Goal: Transaction & Acquisition: Purchase product/service

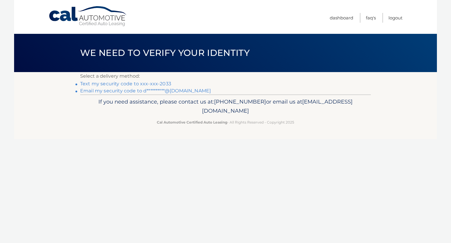
click at [133, 84] on link "Text my security code to xxx-xxx-2033" at bounding box center [125, 84] width 91 height 6
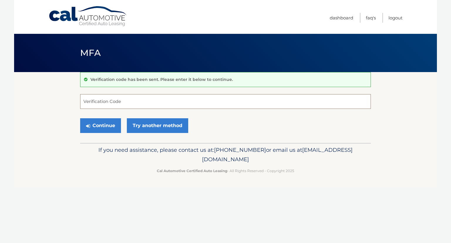
click at [109, 104] on input "Verification Code" at bounding box center [225, 101] width 291 height 15
type input "584259"
click at [101, 124] on button "Continue" at bounding box center [100, 125] width 41 height 15
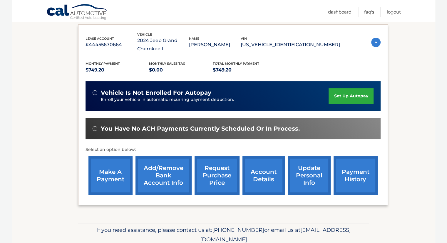
scroll to position [121, 0]
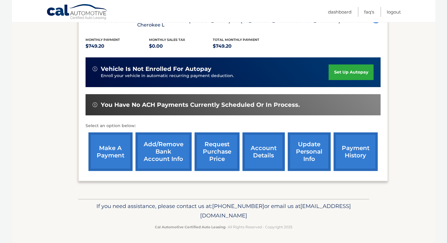
click at [112, 153] on link "make a payment" at bounding box center [110, 151] width 44 height 38
click at [165, 156] on link "Add/Remove bank account info" at bounding box center [163, 151] width 56 height 38
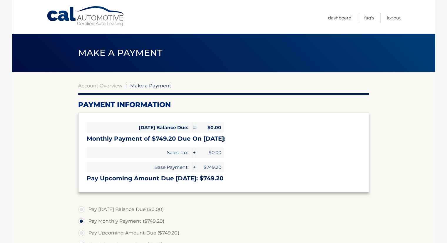
select select "OTYwYWQ1OTAtOGFjMy00OGQzLThhNTEtMzIyNWZiYTY3Zjc5"
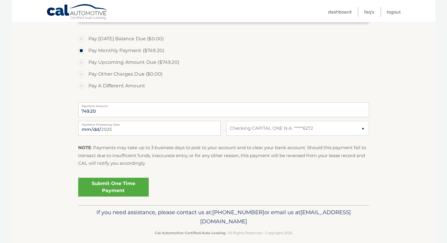
scroll to position [170, 0]
click at [363, 128] on select "Select Bank Account Checking CAPITAL ONE N.A. *****6272" at bounding box center [297, 128] width 142 height 15
click at [394, 127] on section "Account Overview | Make a Payment Payment Information Today's Balance Due: = $0…" at bounding box center [223, 53] width 423 height 303
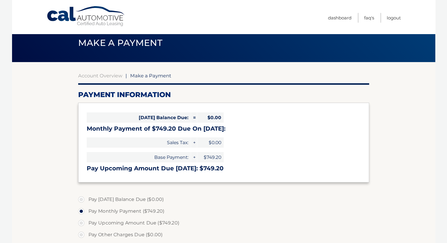
scroll to position [10, 0]
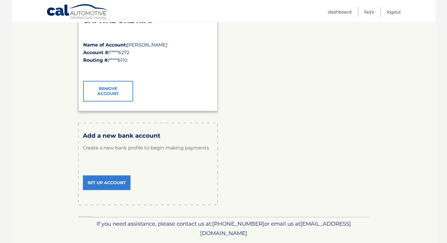
scroll to position [117, 0]
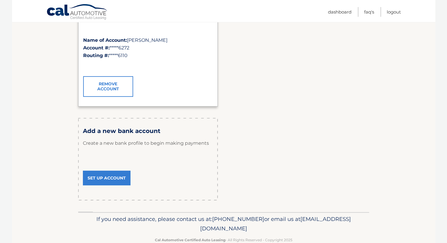
click at [99, 179] on link "Set Up Account" at bounding box center [107, 177] width 48 height 15
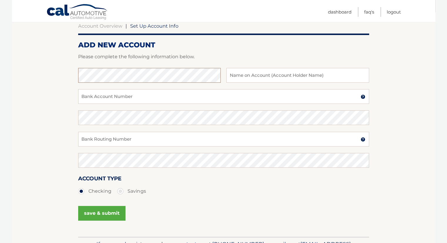
scroll to position [46, 0]
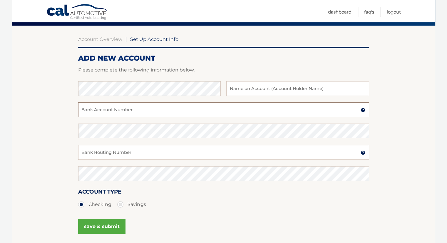
click at [111, 110] on input "Bank Account Number" at bounding box center [223, 109] width 291 height 15
click at [241, 88] on input "text" at bounding box center [297, 88] width 142 height 15
type input "Natasha Bennett"
click at [46, 89] on section "Account Overview | Set Up Account Info ADD NEW ACCOUNT Please complete the foll…" at bounding box center [223, 138] width 423 height 224
click at [92, 155] on input "Bank Routing Number" at bounding box center [223, 152] width 291 height 15
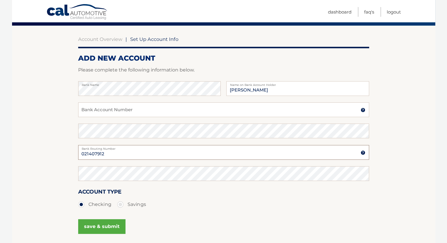
type input "021407912"
click at [97, 110] on input "Bank Account Number" at bounding box center [223, 109] width 291 height 15
click at [98, 111] on input "360129" at bounding box center [223, 109] width 291 height 15
drag, startPoint x: 94, startPoint y: 111, endPoint x: 36, endPoint y: 121, distance: 59.3
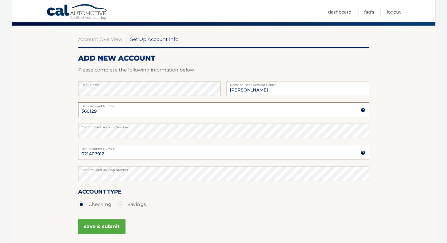
click at [36, 121] on section "Account Overview | Set Up Account Info ADD NEW ACCOUNT Please complete the foll…" at bounding box center [223, 138] width 423 height 224
click at [94, 109] on input "3359" at bounding box center [223, 109] width 291 height 15
type input "3359030362"
click at [107, 149] on fieldset "Bank Name Natasha Bennett Name on Bank Account Holder 3359030362 Bank Account N…" at bounding box center [223, 165] width 291 height 169
click at [99, 226] on button "save & submit" at bounding box center [101, 226] width 47 height 15
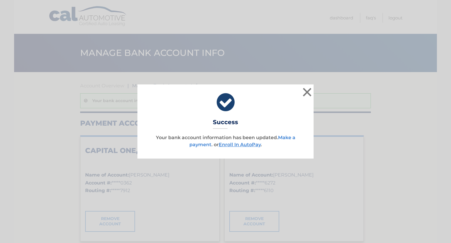
click at [287, 136] on link "Make a payment" at bounding box center [242, 141] width 106 height 13
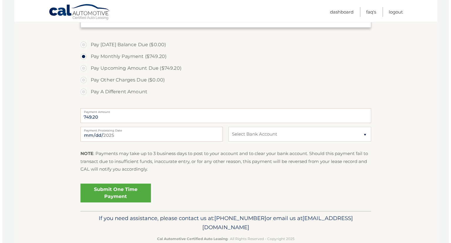
scroll to position [162, 0]
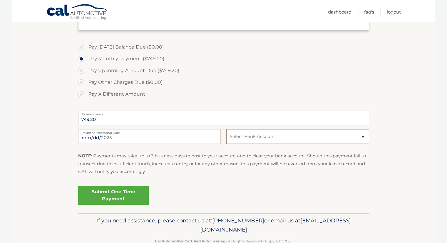
click at [356, 138] on select "Select Bank Account Checking CAPITAL ONE, N.A. *****0362 Checking CAPITAL ONE N…" at bounding box center [297, 136] width 142 height 15
select select "NDAzZjRiYzMtNTkyZS00OGQyLWJmYjEtOGRiZmI5MTVlOWVl"
click at [226, 129] on select "Select Bank Account Checking CAPITAL ONE, N.A. *****0362 Checking CAPITAL ONE N…" at bounding box center [297, 136] width 142 height 15
click at [129, 200] on link "Submit One Time Payment" at bounding box center [113, 195] width 70 height 19
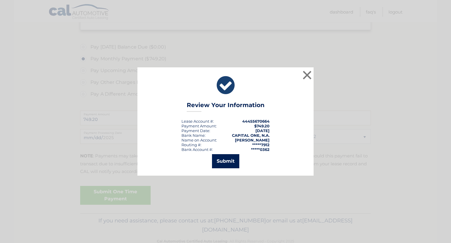
click at [224, 162] on button "Submit" at bounding box center [225, 161] width 27 height 14
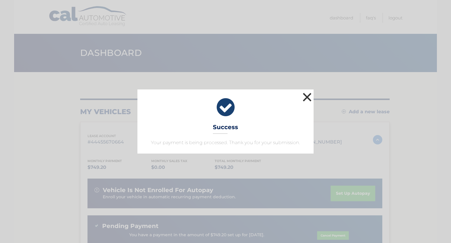
click at [307, 96] on button "×" at bounding box center [307, 97] width 12 height 12
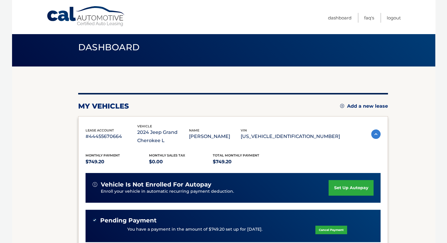
scroll to position [4, 0]
